Goal: Task Accomplishment & Management: Manage account settings

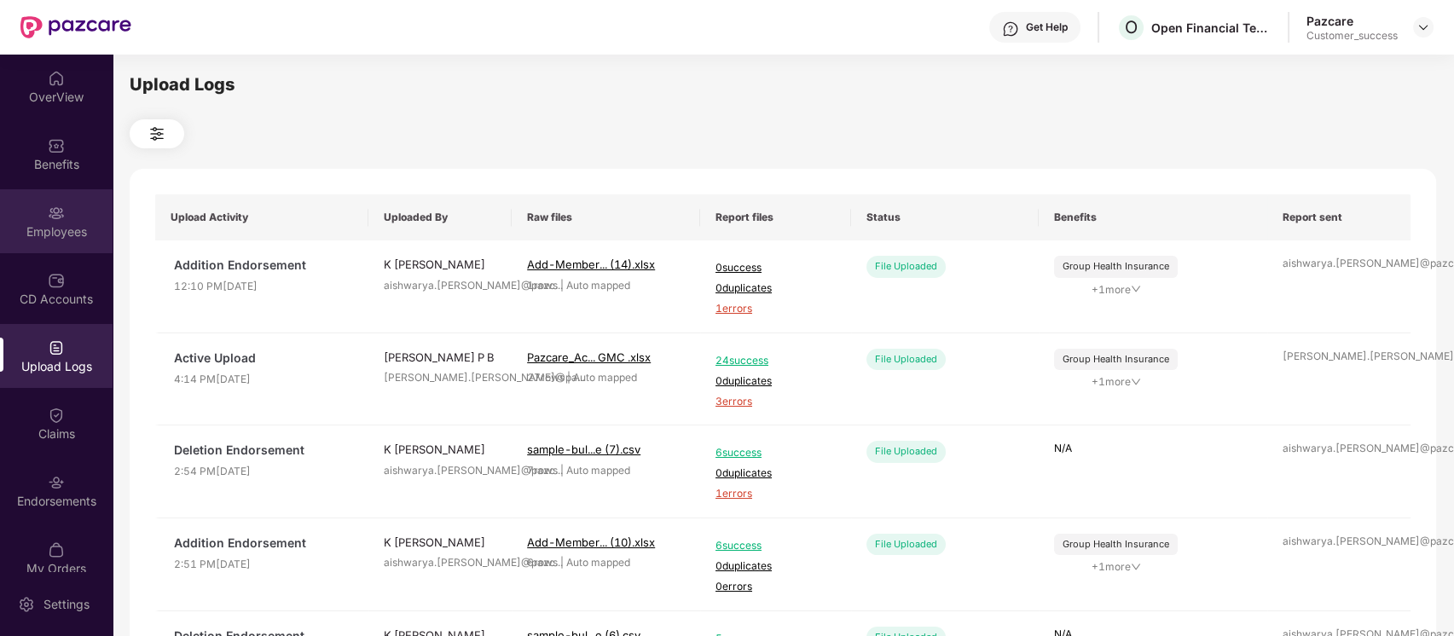
click at [66, 212] on div "Employees" at bounding box center [56, 221] width 113 height 64
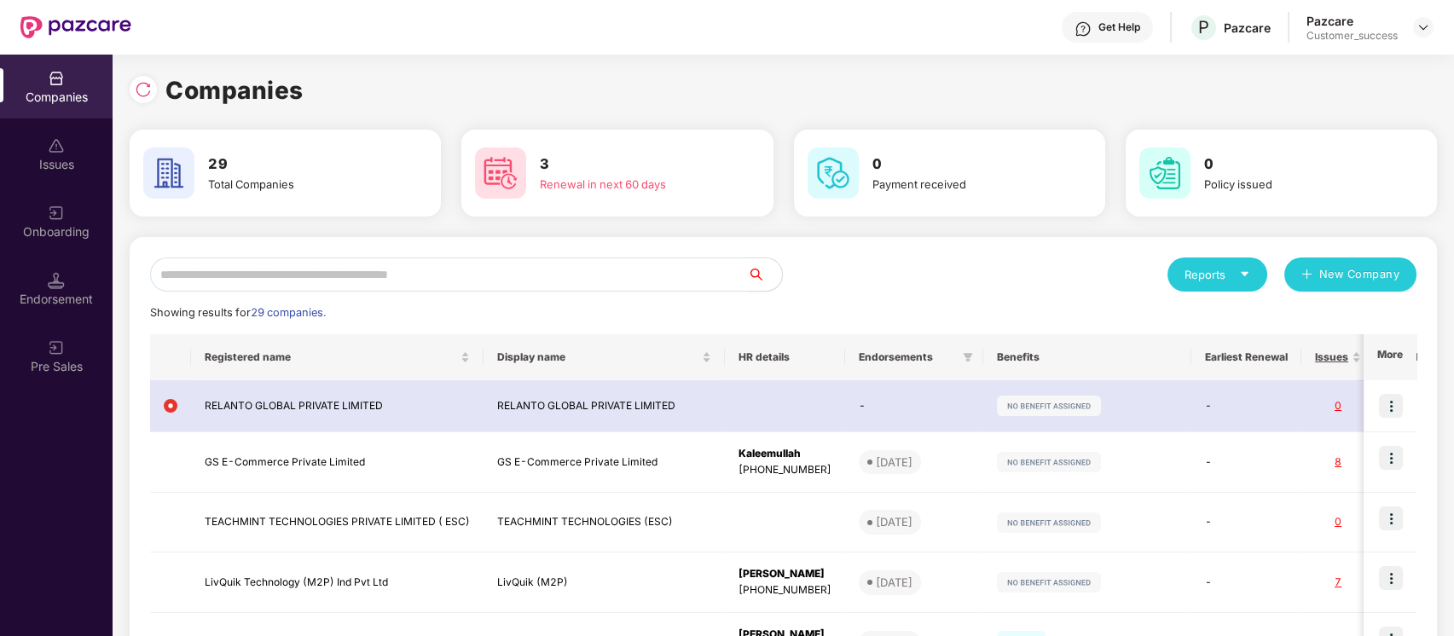
click at [575, 282] on input "text" at bounding box center [449, 274] width 598 height 34
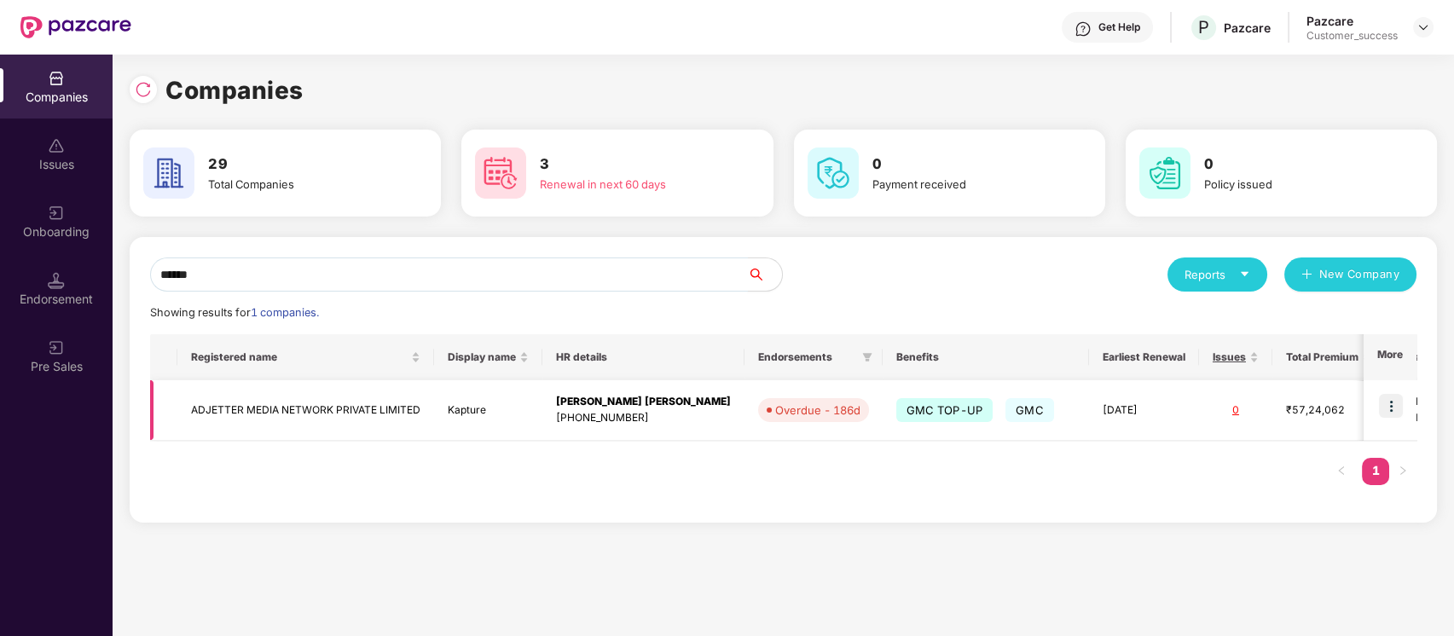
type input "******"
click at [1396, 405] on img at bounding box center [1391, 406] width 24 height 24
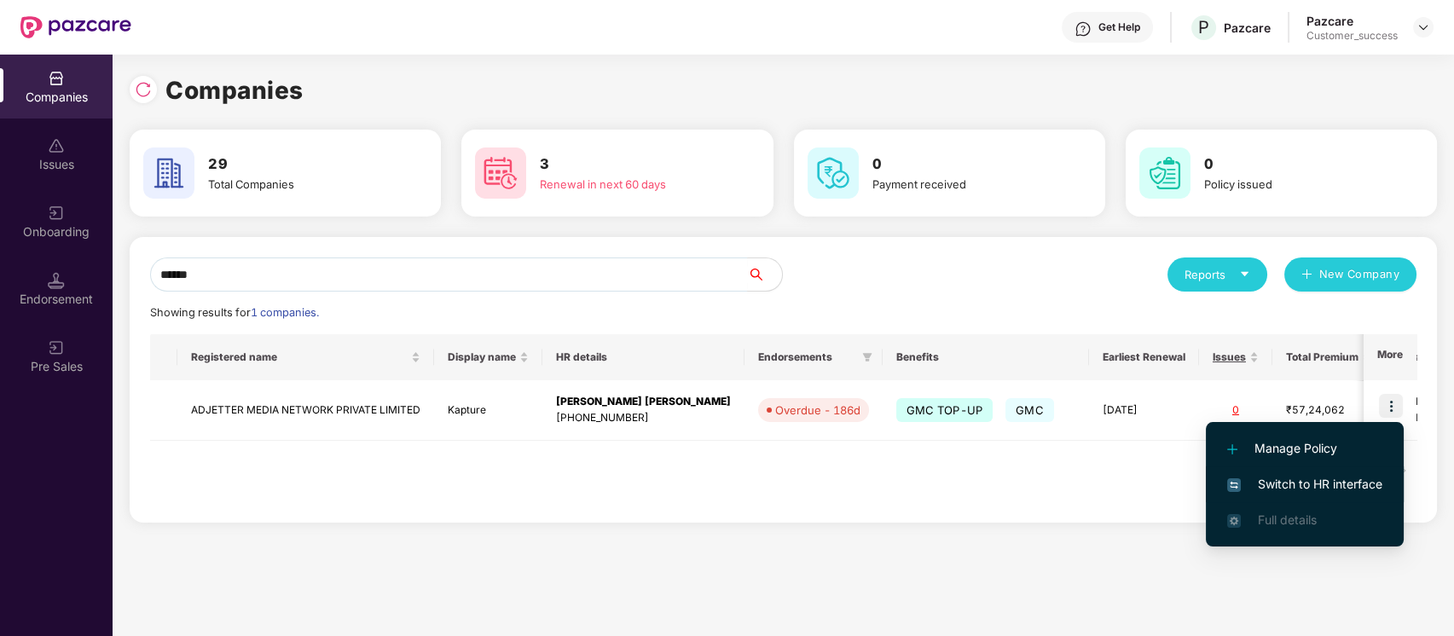
click at [1330, 488] on span "Switch to HR interface" at bounding box center [1304, 484] width 155 height 19
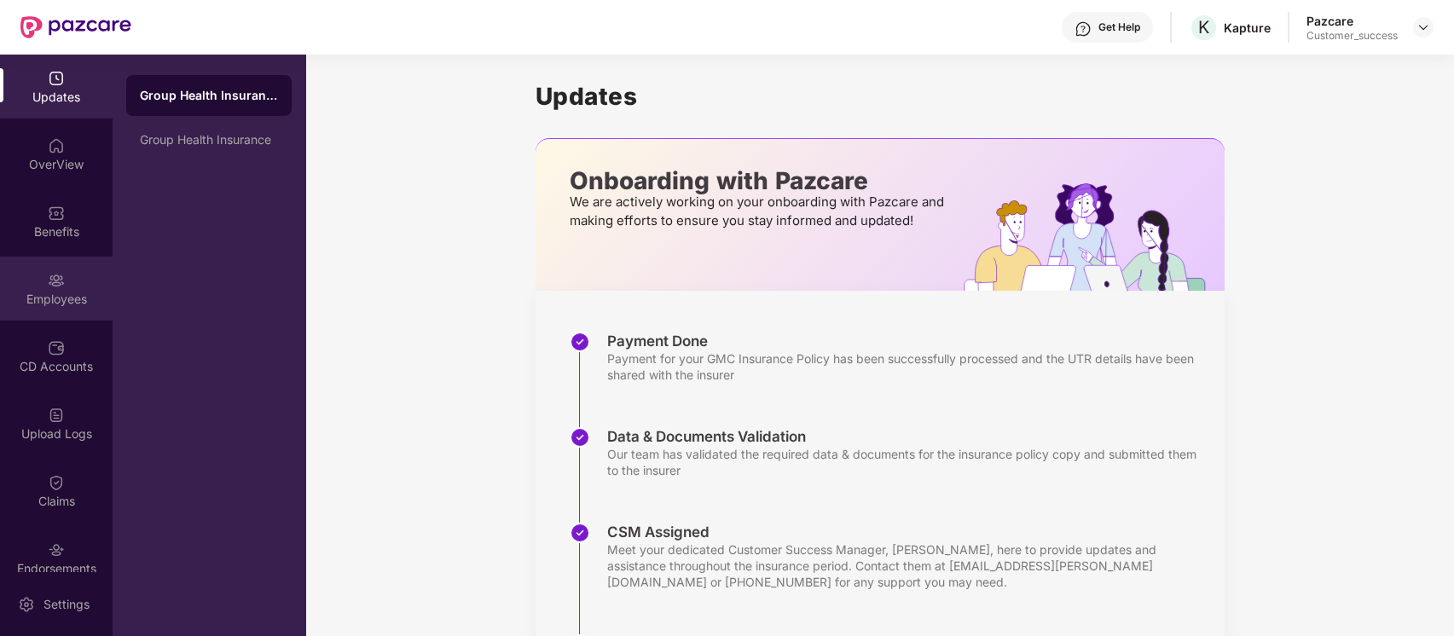
click at [48, 299] on div "Employees" at bounding box center [56, 299] width 113 height 17
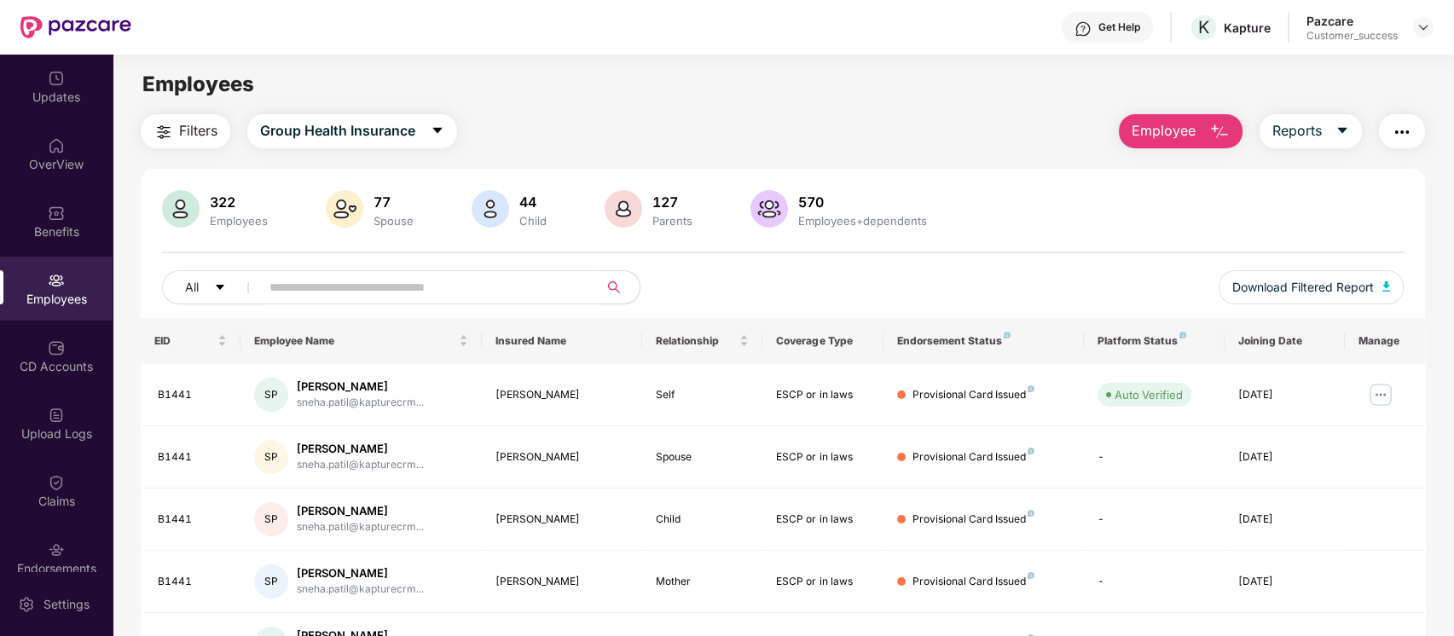
click at [486, 275] on input "text" at bounding box center [422, 288] width 306 height 26
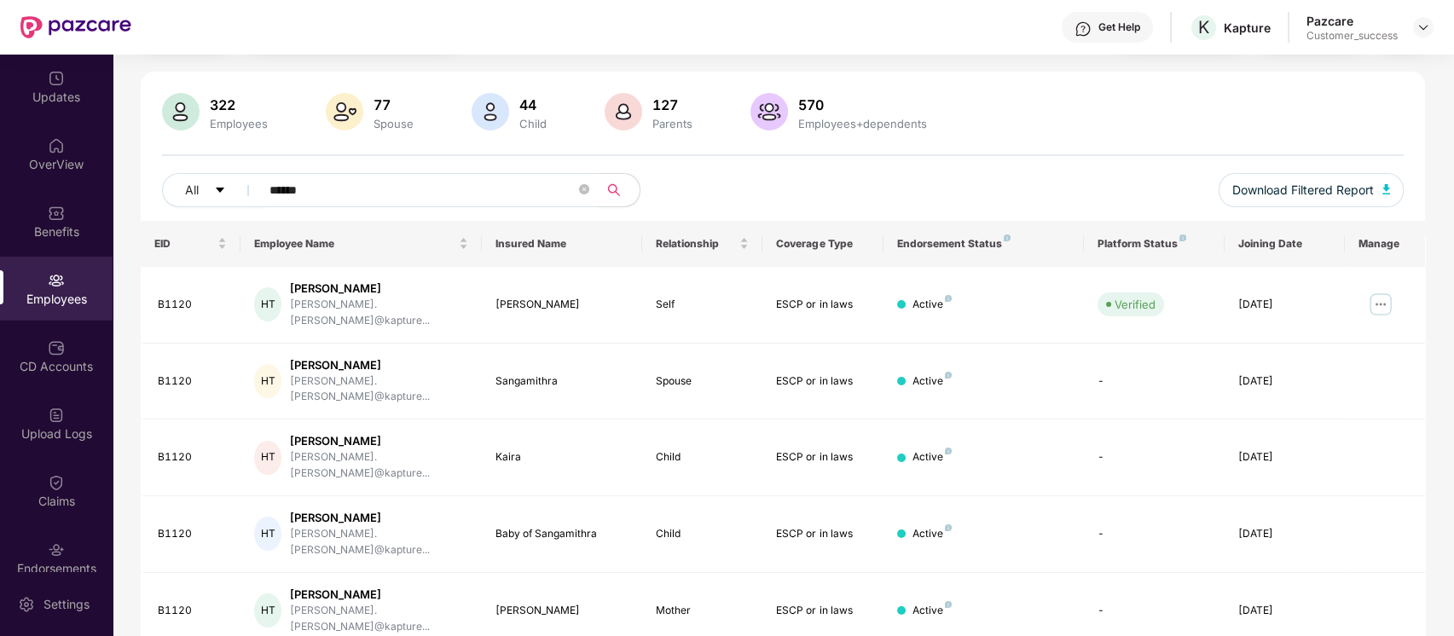
scroll to position [90, 0]
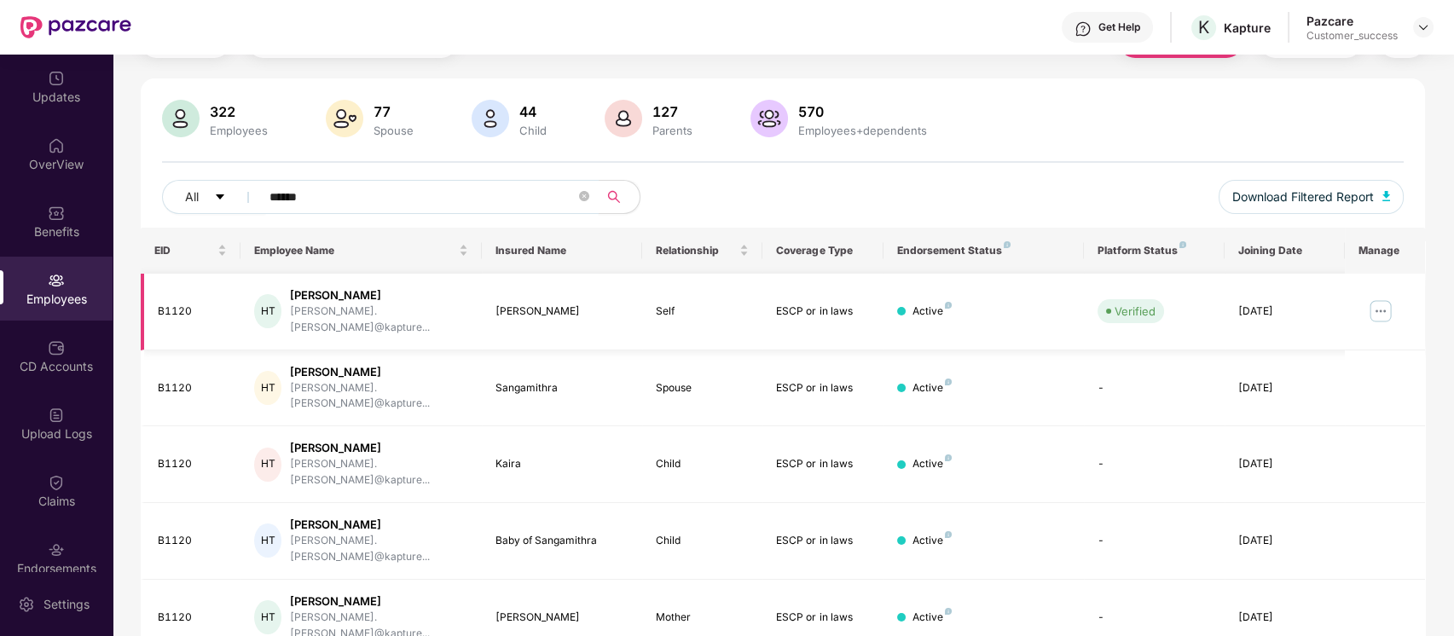
type input "******"
click at [1381, 298] on img at bounding box center [1380, 311] width 27 height 27
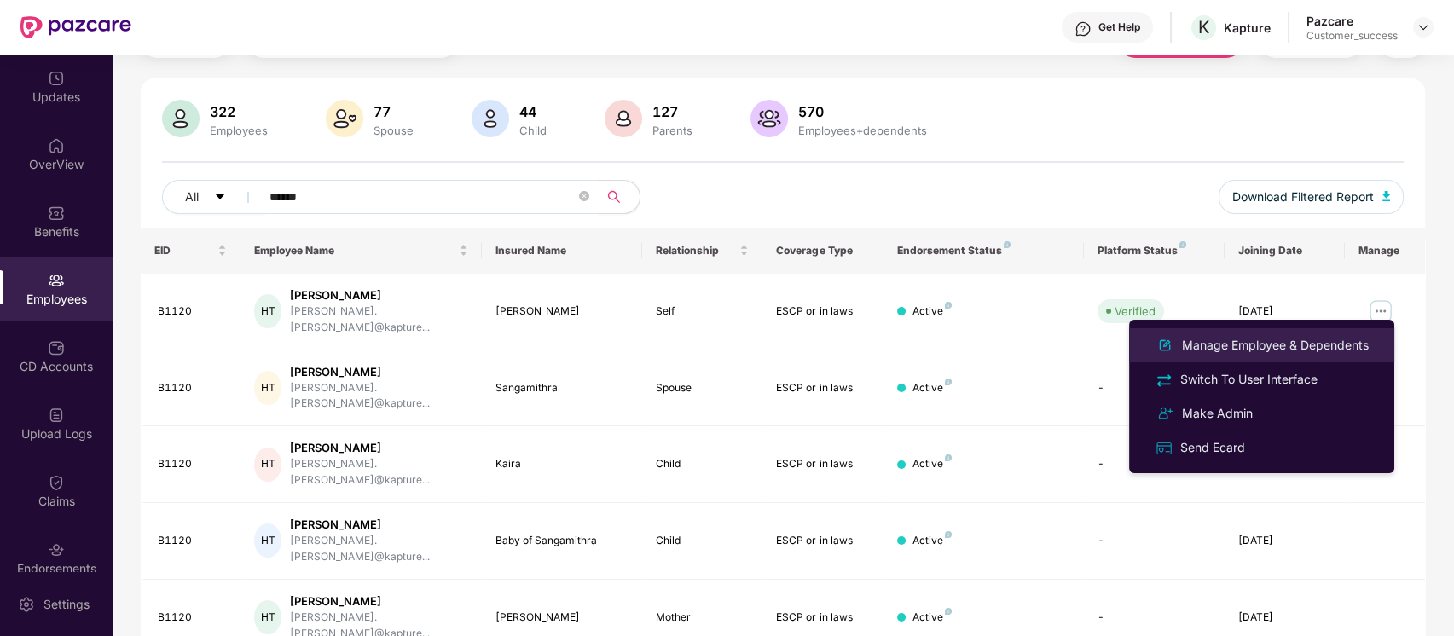
click at [1284, 344] on div "Manage Employee & Dependents" at bounding box center [1275, 345] width 194 height 19
